Goal: Obtain resource: Download file/media

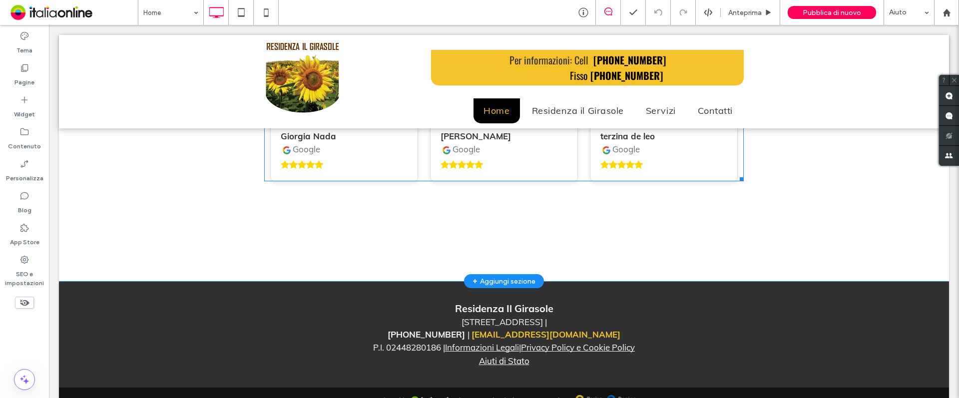
scroll to position [3328, 0]
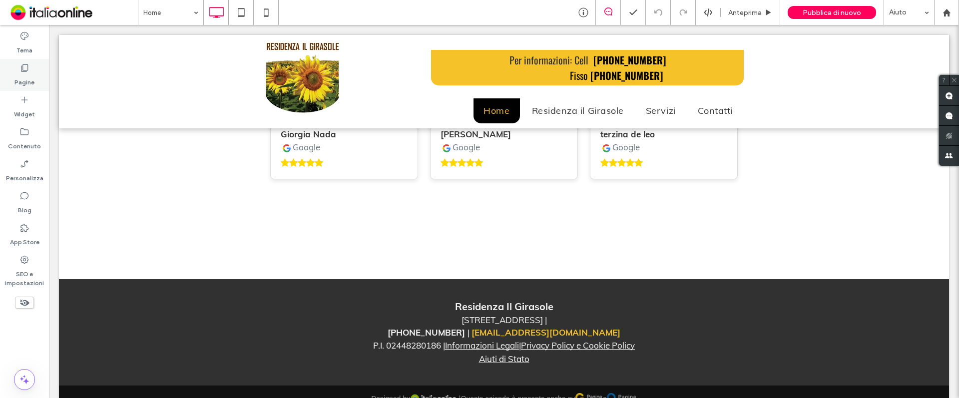
click at [19, 74] on label "Pagine" at bounding box center [24, 80] width 20 height 14
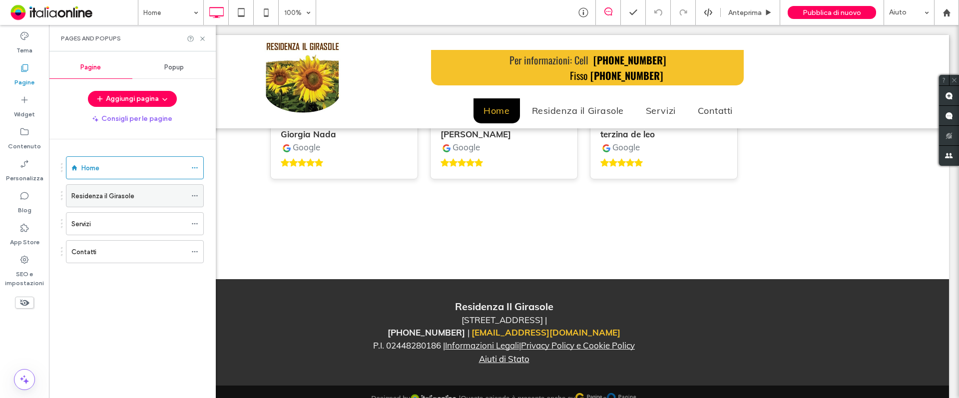
click at [104, 194] on label "Residenza il Girasole" at bounding box center [102, 195] width 63 height 17
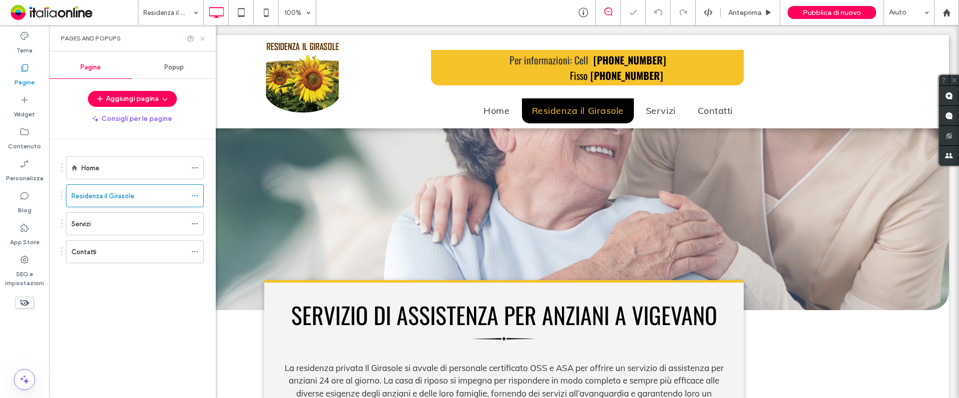
click at [203, 38] on use at bounding box center [202, 38] width 4 height 4
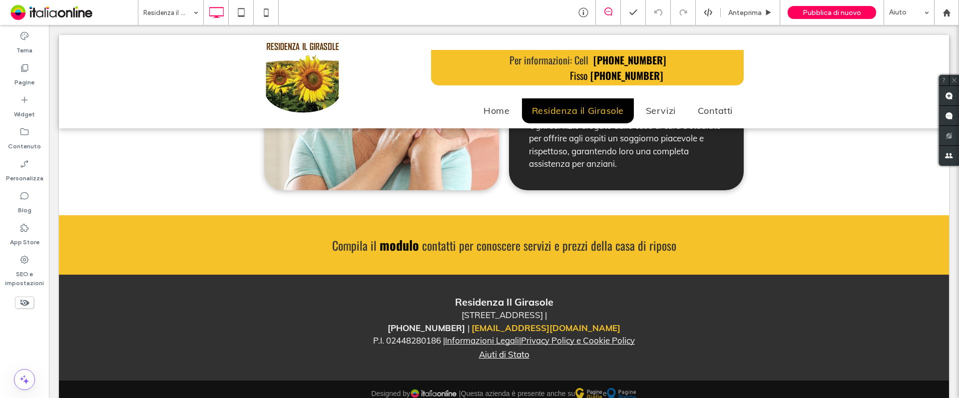
scroll to position [1363, 0]
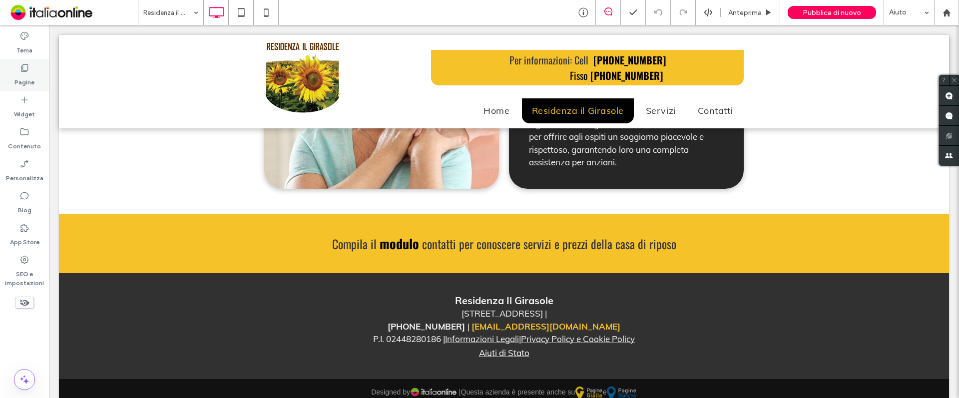
click at [30, 80] on label "Pagine" at bounding box center [24, 80] width 20 height 14
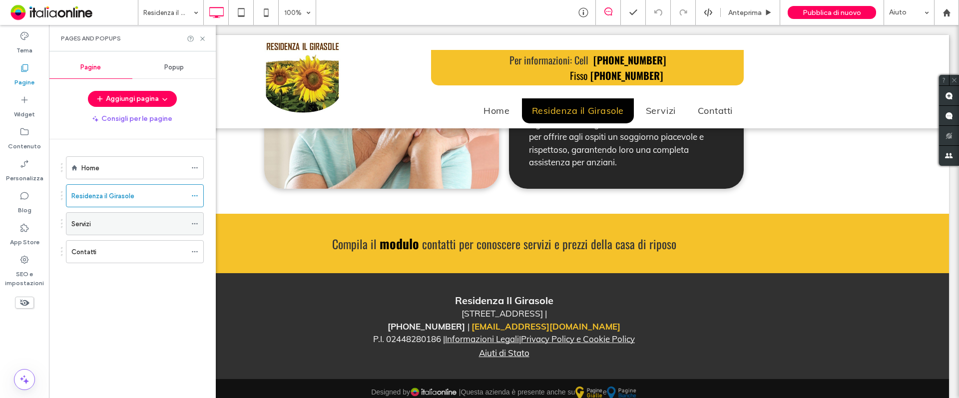
click at [98, 222] on div "Servizi" at bounding box center [128, 224] width 115 height 10
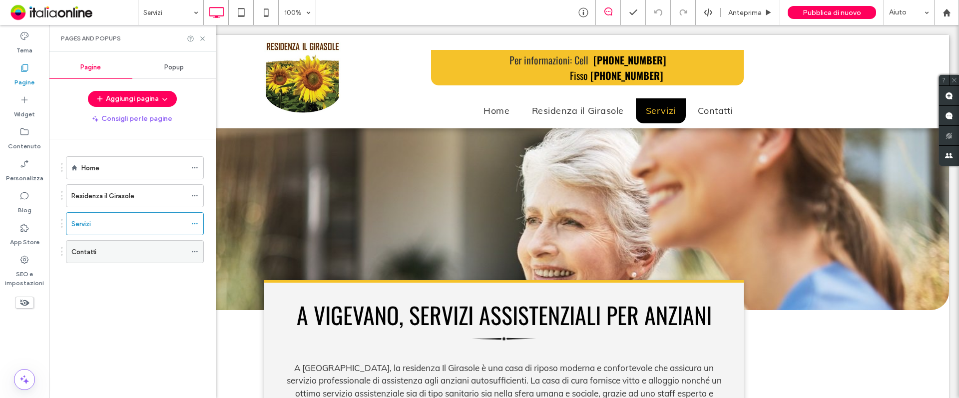
click at [104, 254] on div "Contatti" at bounding box center [128, 252] width 115 height 10
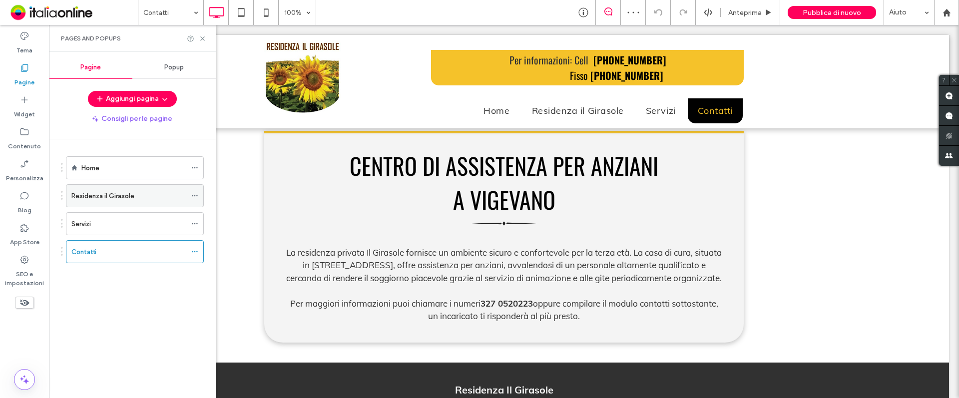
scroll to position [303, 0]
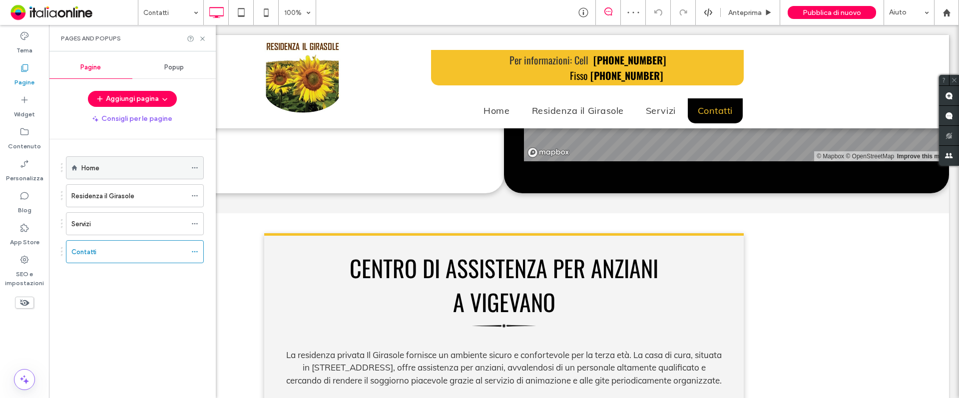
click at [107, 172] on div "Home" at bounding box center [133, 168] width 105 height 10
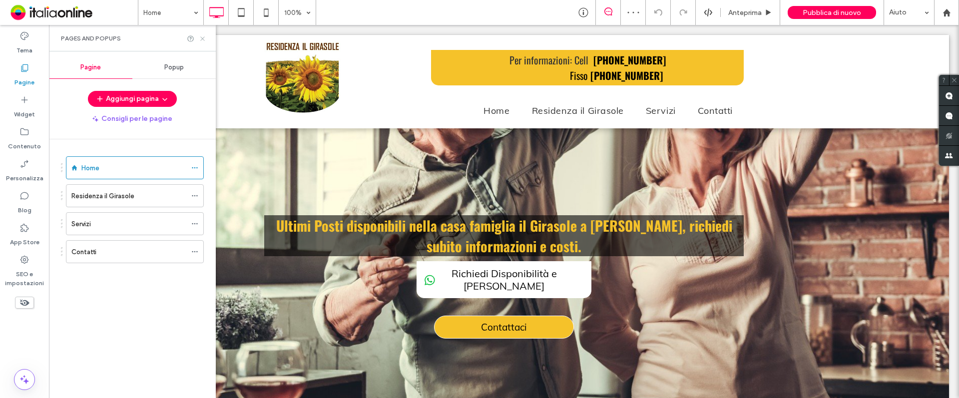
click at [201, 37] on icon at bounding box center [202, 38] width 7 height 7
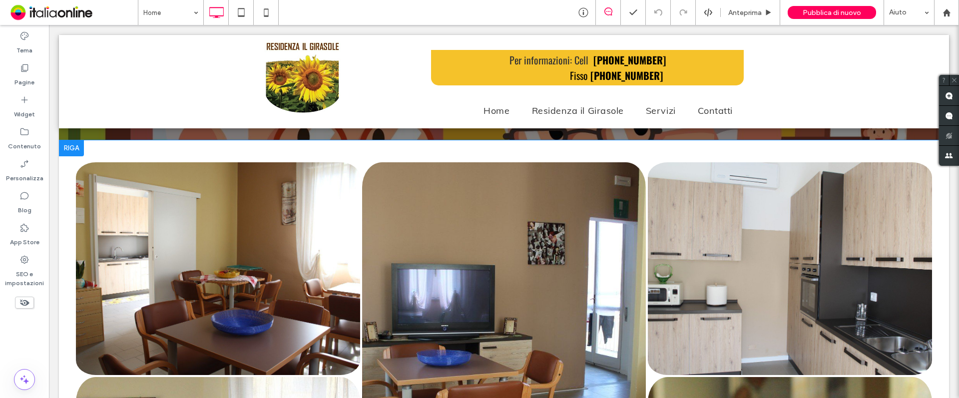
scroll to position [1049, 0]
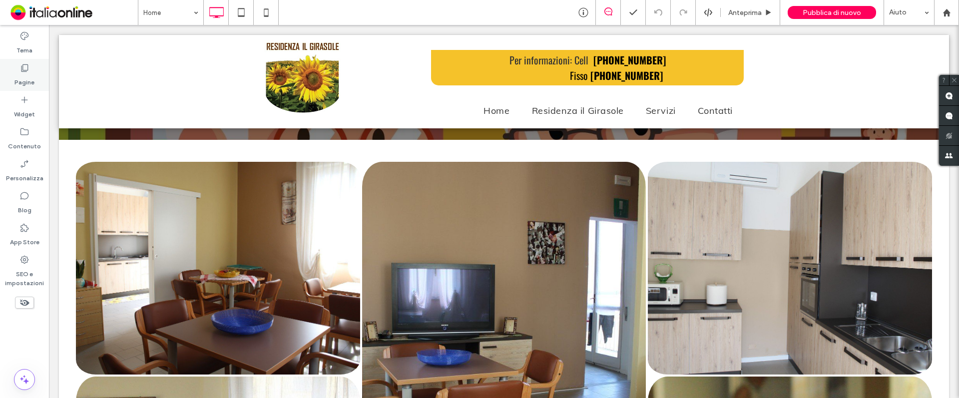
click at [10, 72] on div "Pagine" at bounding box center [24, 75] width 49 height 32
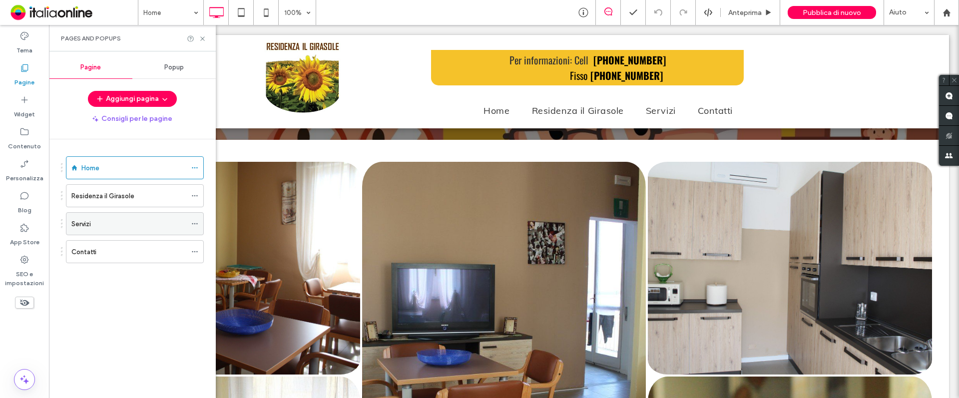
click at [106, 219] on div "Servizi" at bounding box center [128, 224] width 115 height 10
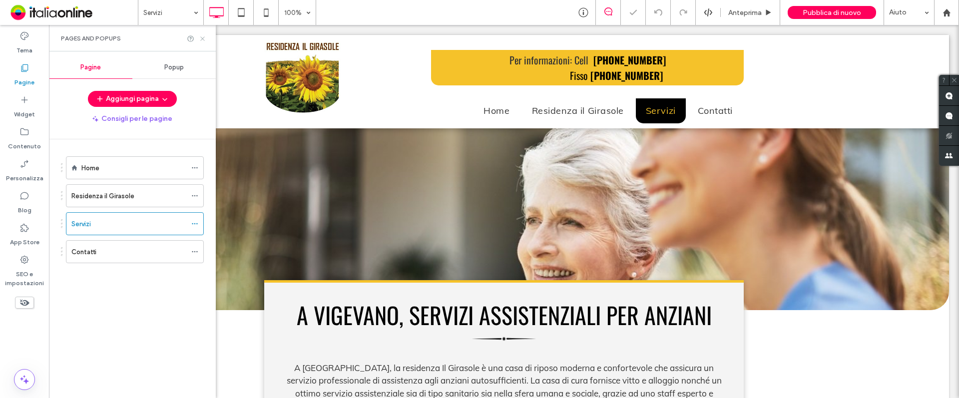
click at [203, 36] on icon at bounding box center [202, 38] width 7 height 7
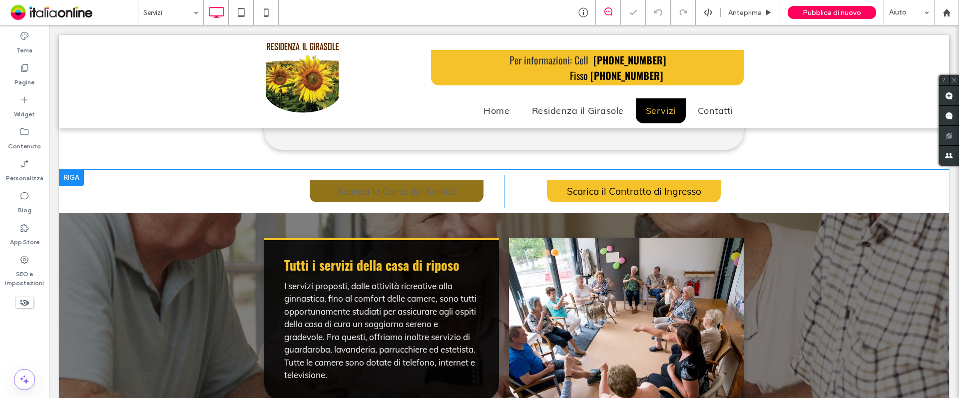
scroll to position [375, 0]
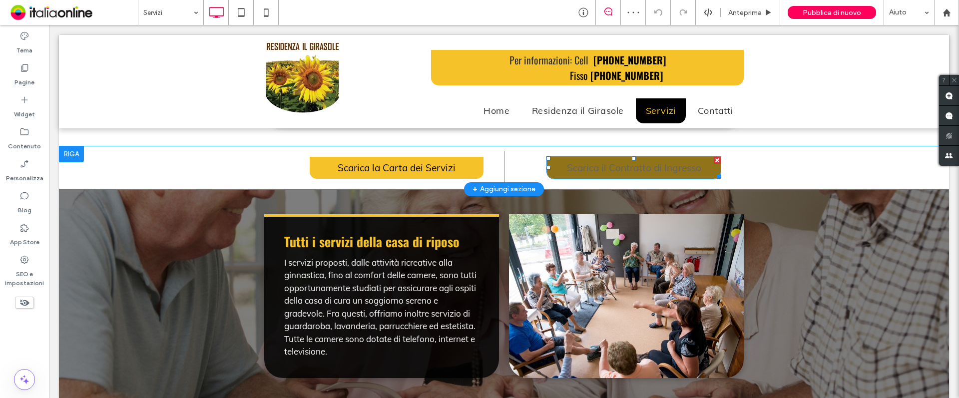
click at [589, 166] on span "Scarica il Contratto di Ingresso" at bounding box center [633, 168] width 141 height 22
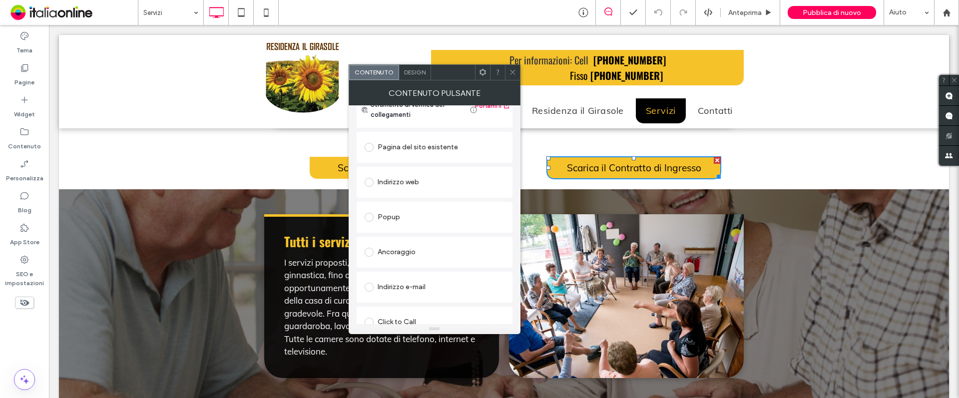
scroll to position [167, 0]
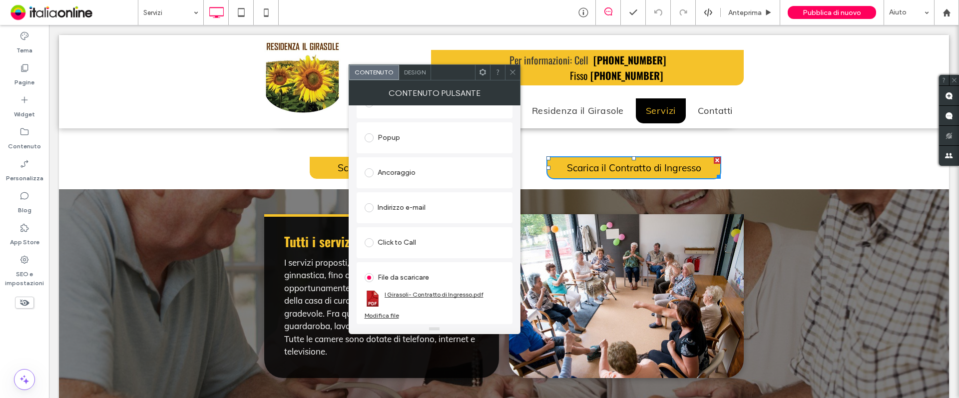
click at [396, 294] on link "I Girasoli- Contratto di Ingresso.pdf" at bounding box center [434, 294] width 99 height 7
drag, startPoint x: 514, startPoint y: 69, endPoint x: 509, endPoint y: 74, distance: 7.1
click at [514, 69] on icon at bounding box center [512, 71] width 7 height 7
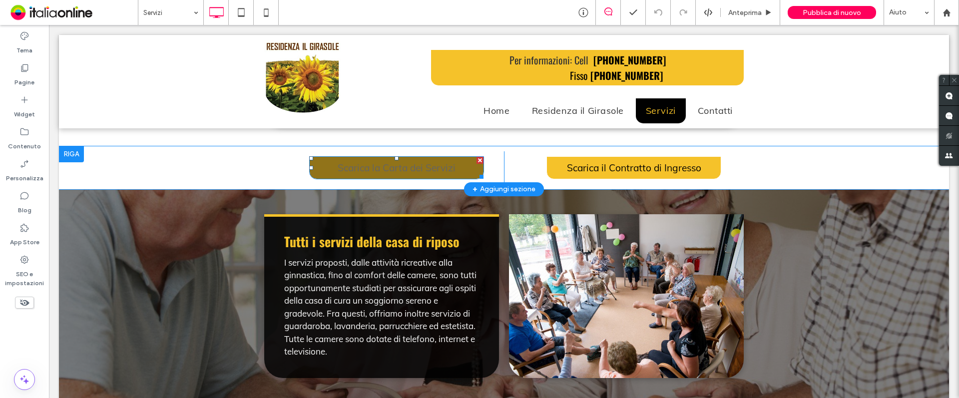
click at [412, 167] on span "Scarica la Carta dei Servizi" at bounding box center [396, 168] width 125 height 22
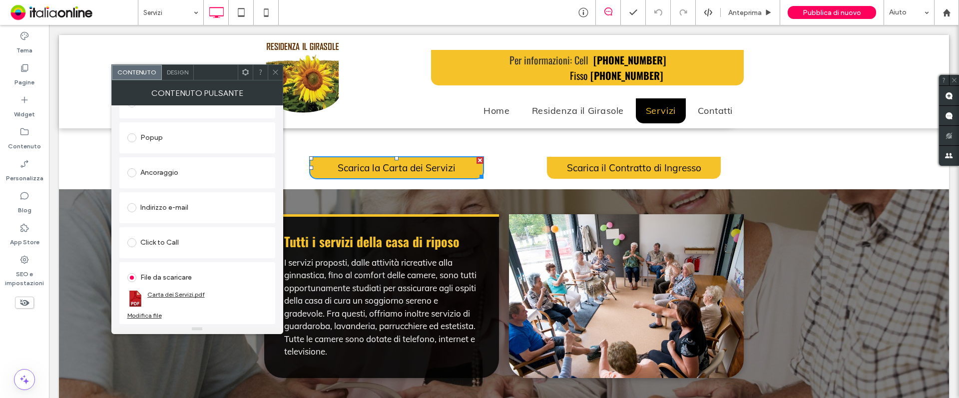
click at [160, 294] on link "Carta dei Servizi.pdf" at bounding box center [175, 294] width 57 height 7
click at [273, 74] on icon at bounding box center [275, 71] width 7 height 7
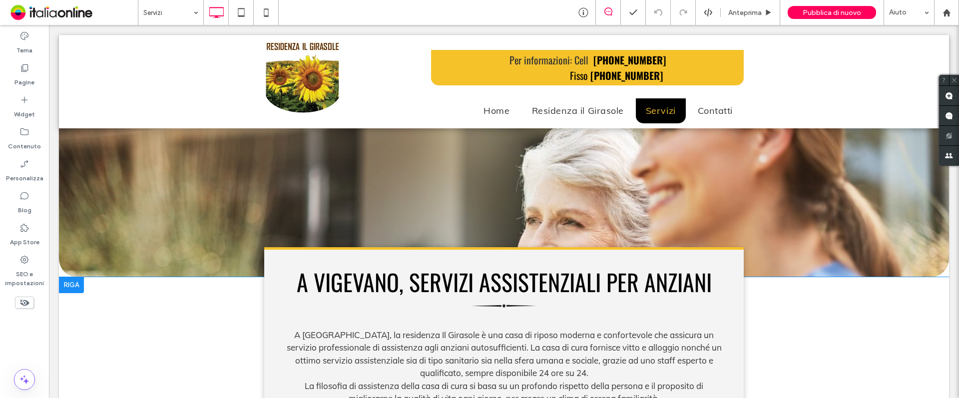
scroll to position [0, 0]
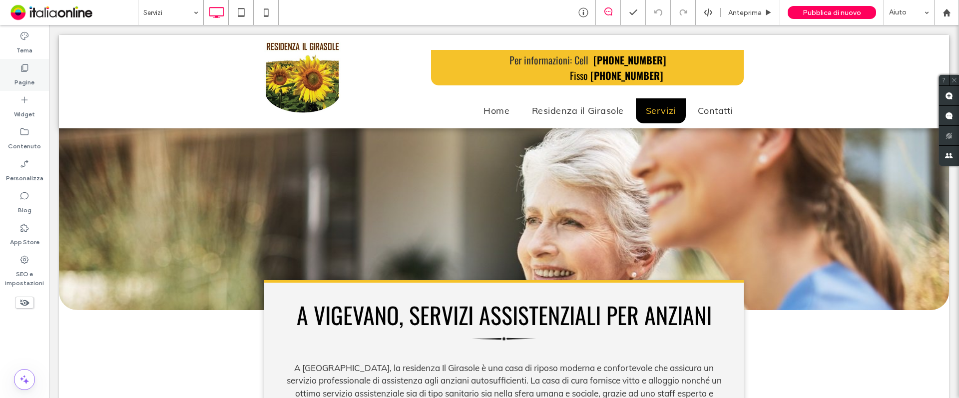
click at [17, 75] on label "Pagine" at bounding box center [24, 80] width 20 height 14
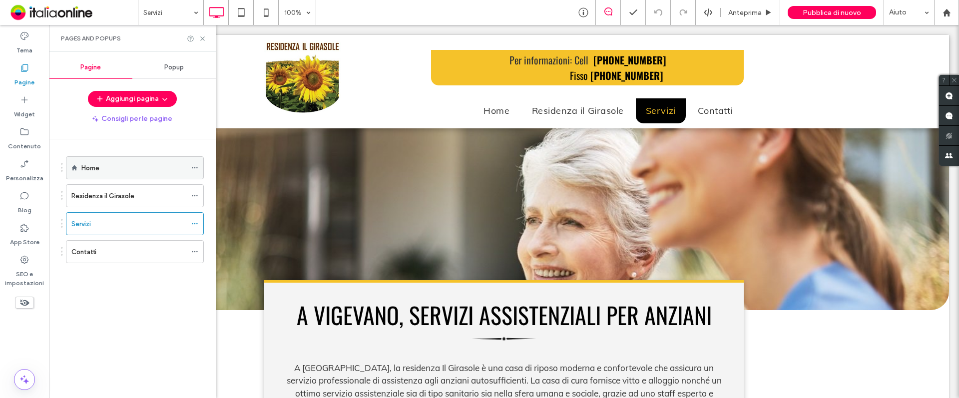
click at [97, 168] on label "Home" at bounding box center [90, 167] width 18 height 17
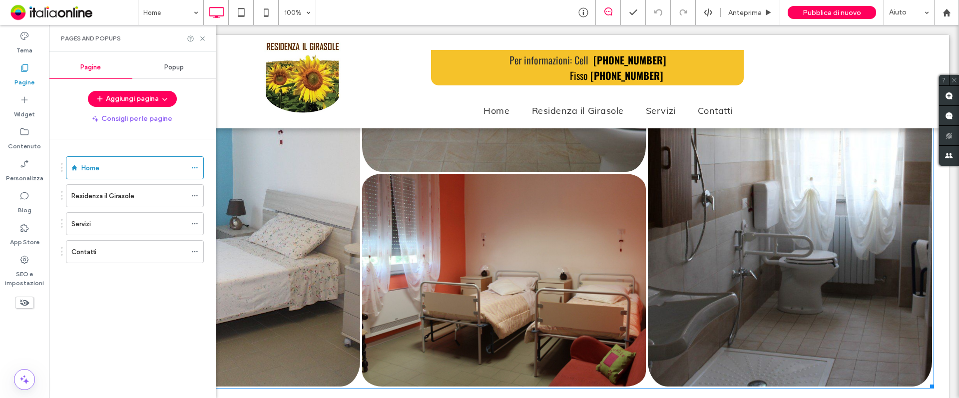
scroll to position [2547, 0]
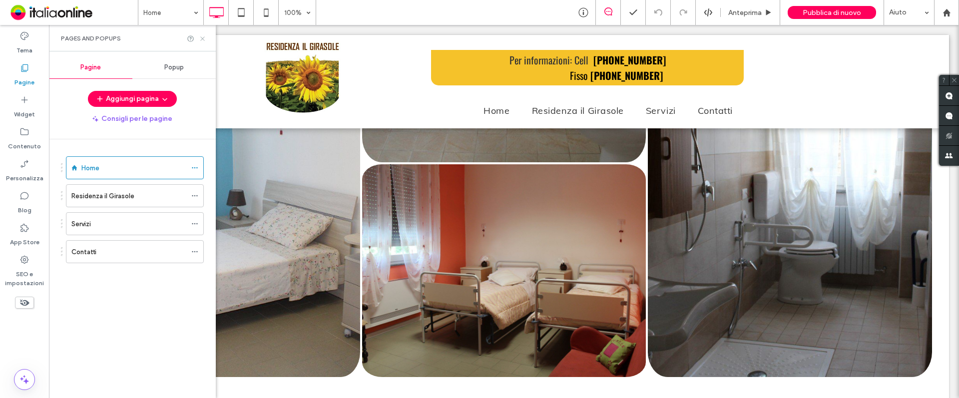
click at [202, 38] on use at bounding box center [202, 38] width 4 height 4
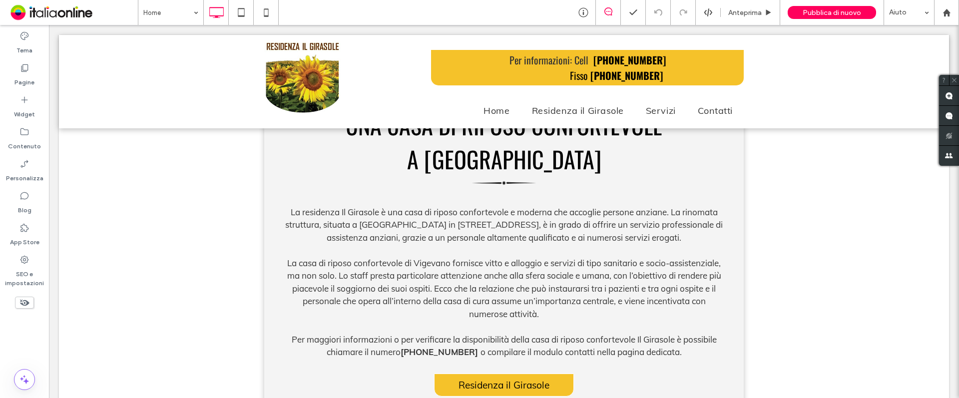
scroll to position [375, 0]
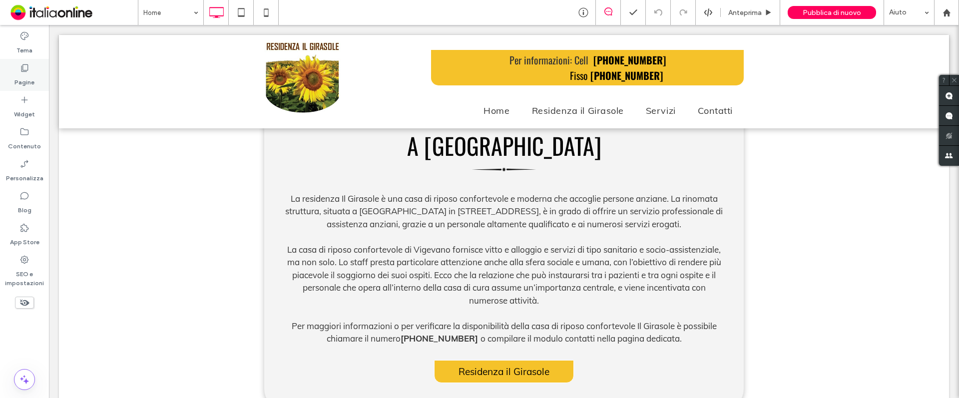
click at [21, 71] on icon at bounding box center [24, 68] width 10 height 10
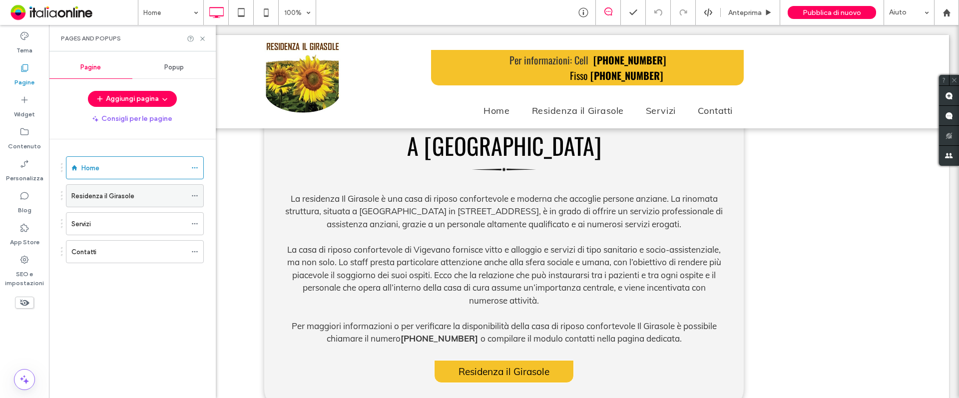
click at [96, 197] on label "Residenza il Girasole" at bounding box center [102, 195] width 63 height 17
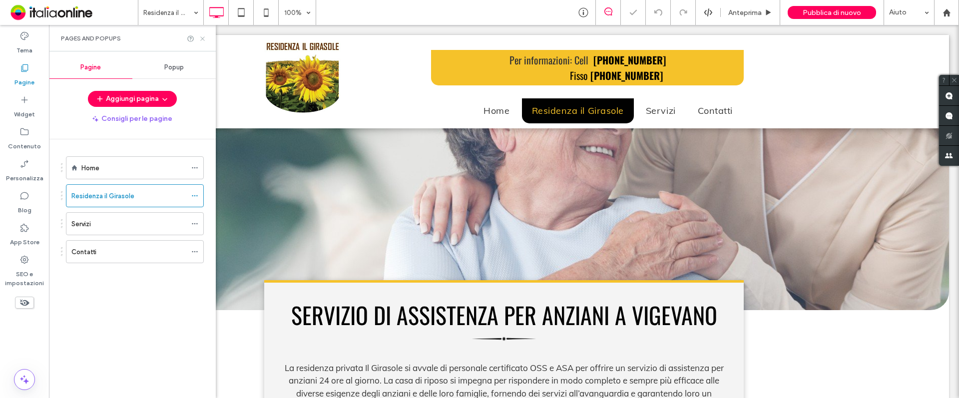
click at [202, 37] on icon at bounding box center [202, 38] width 7 height 7
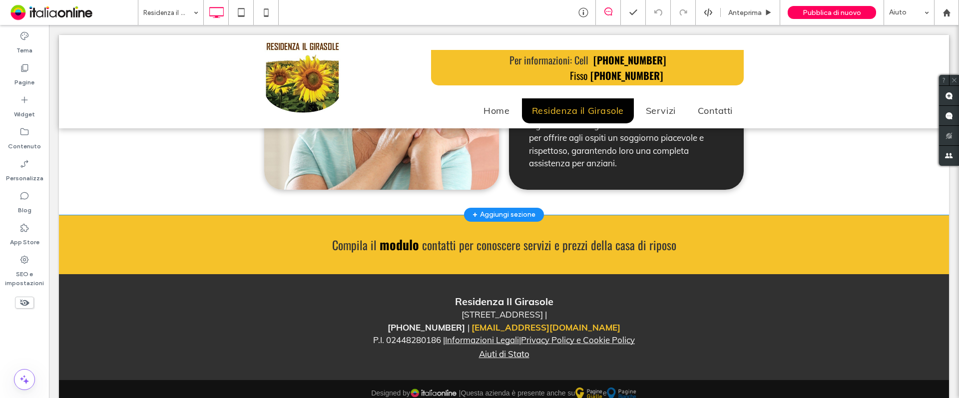
scroll to position [1363, 0]
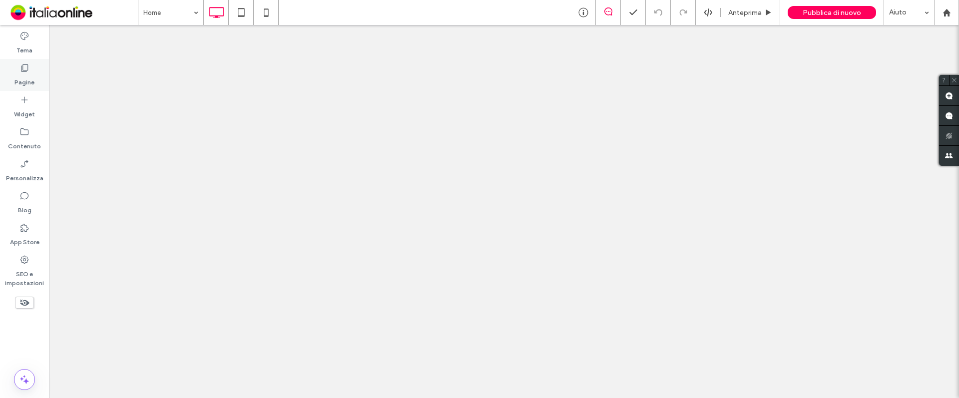
click at [20, 81] on label "Pagine" at bounding box center [24, 80] width 20 height 14
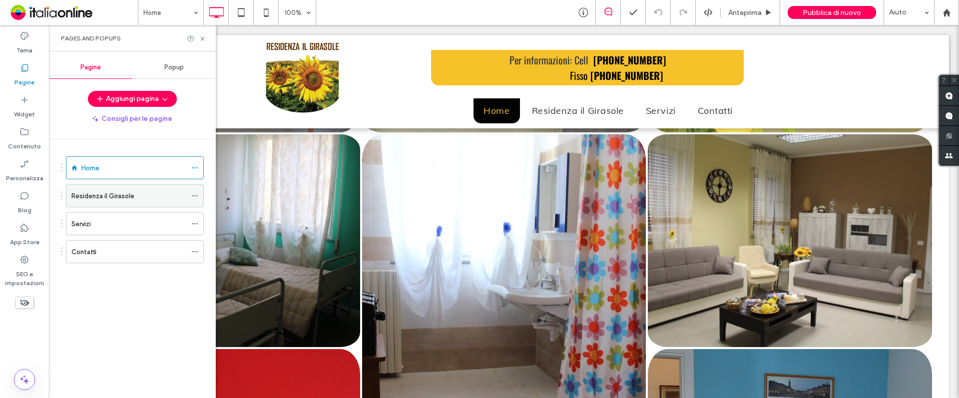
click at [91, 192] on label "Residenza il Girasole" at bounding box center [102, 195] width 63 height 17
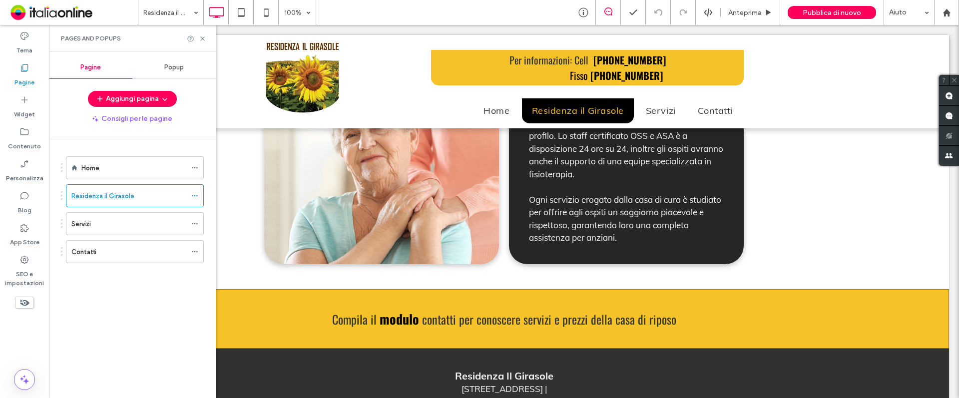
scroll to position [1363, 0]
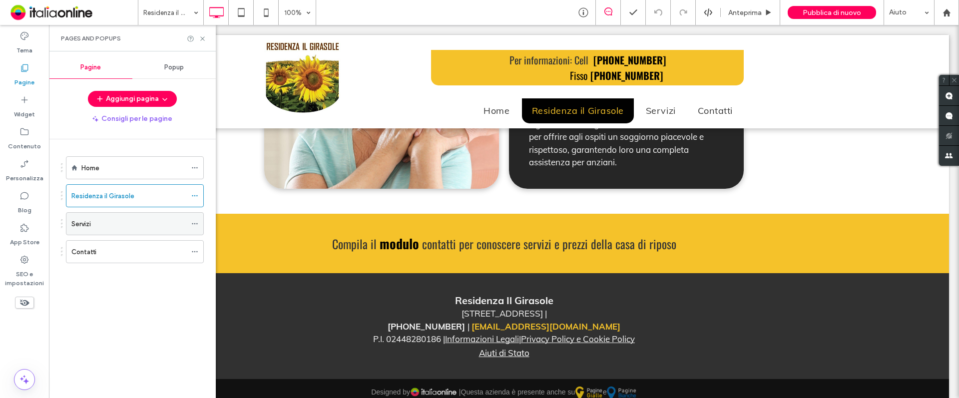
click at [132, 215] on div "Servizi" at bounding box center [128, 224] width 115 height 22
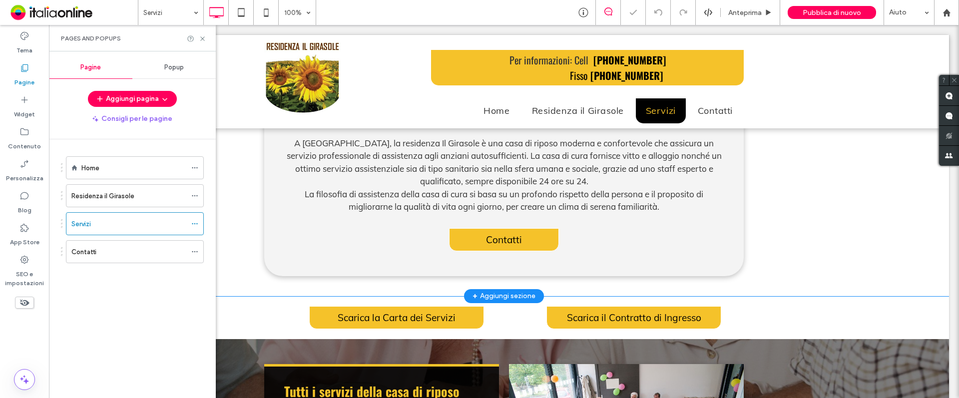
scroll to position [375, 0]
